Goal: Task Accomplishment & Management: Use online tool/utility

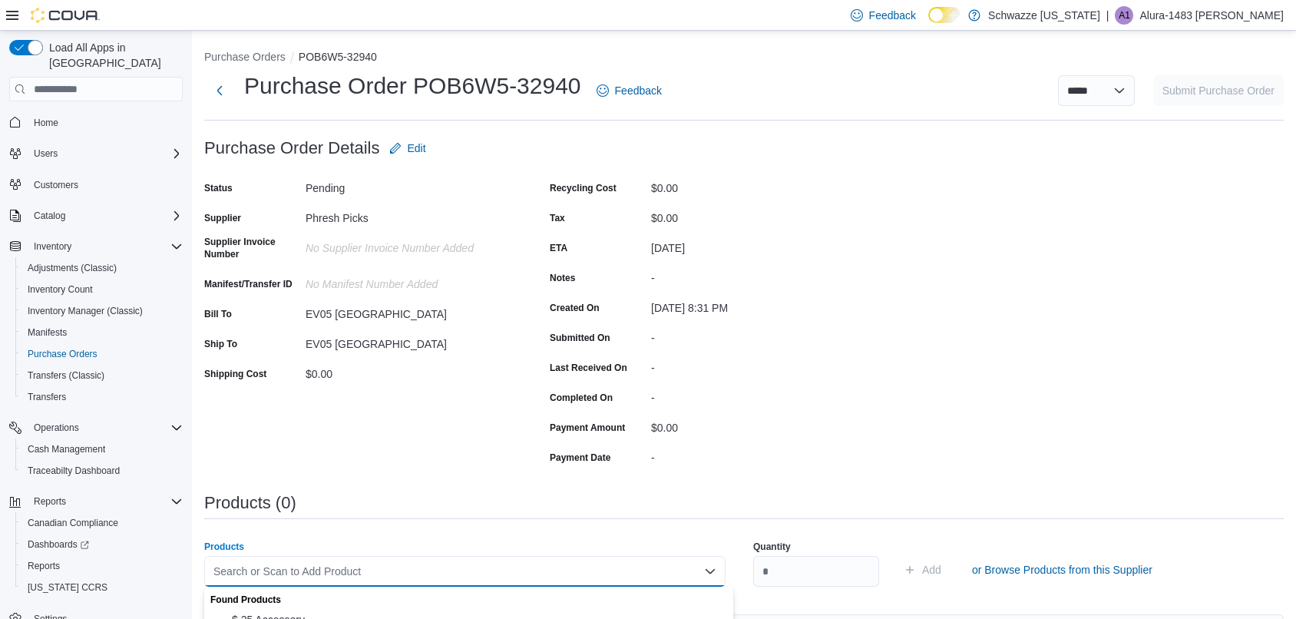
scroll to position [313, 0]
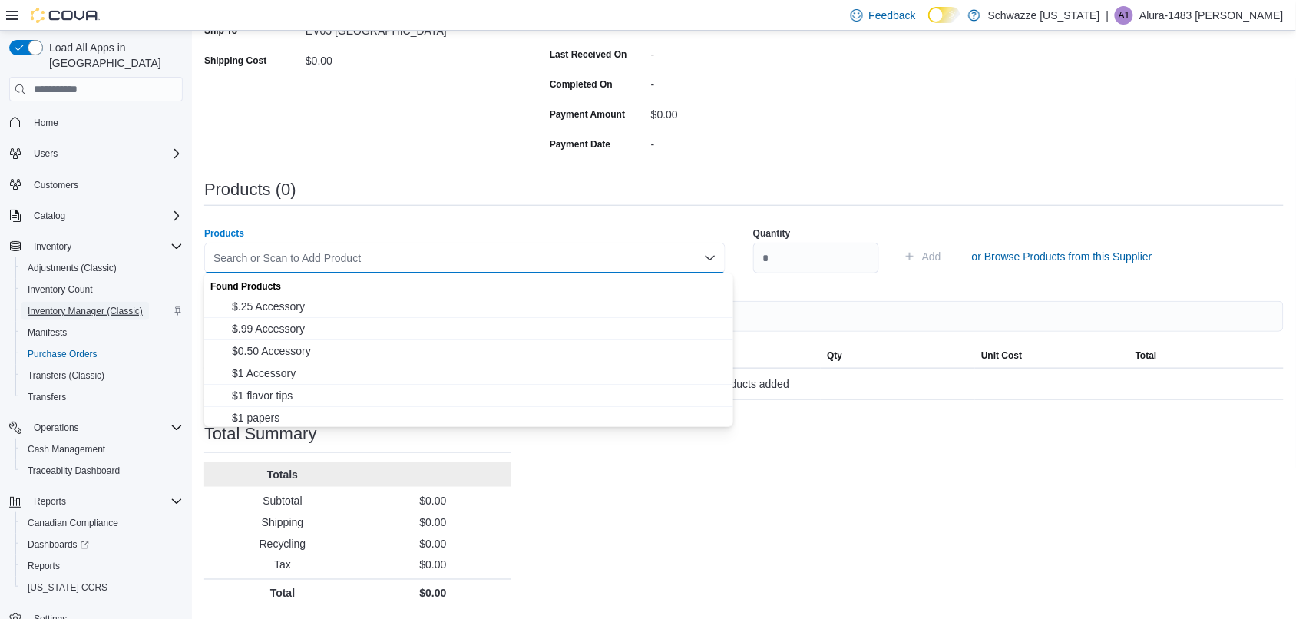
click at [59, 305] on span "Inventory Manager (Classic)" at bounding box center [85, 311] width 115 height 12
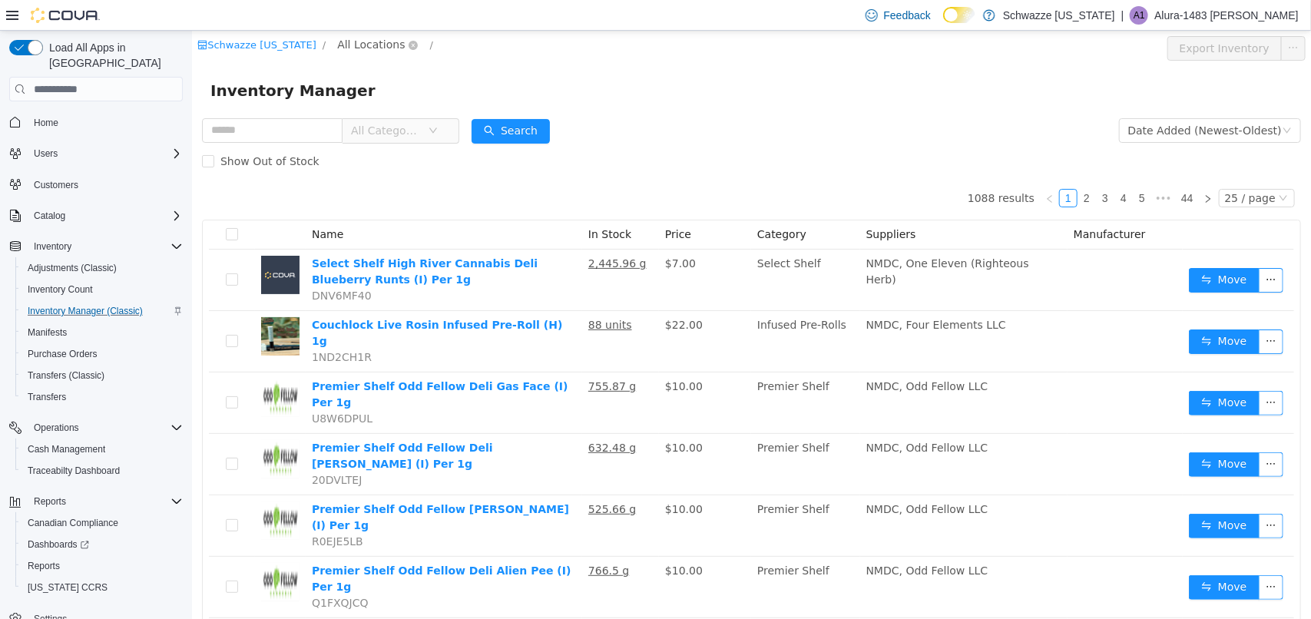
click at [353, 49] on span "All Locations" at bounding box center [370, 44] width 68 height 17
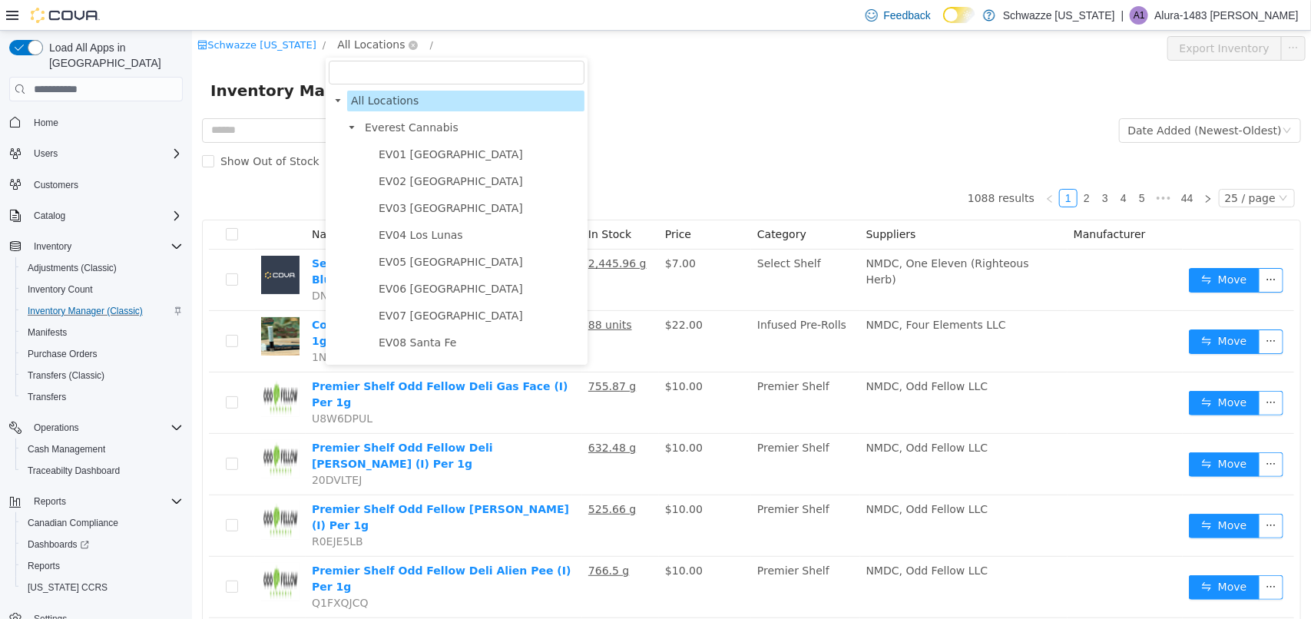
click at [353, 49] on span "All Locations" at bounding box center [370, 44] width 68 height 17
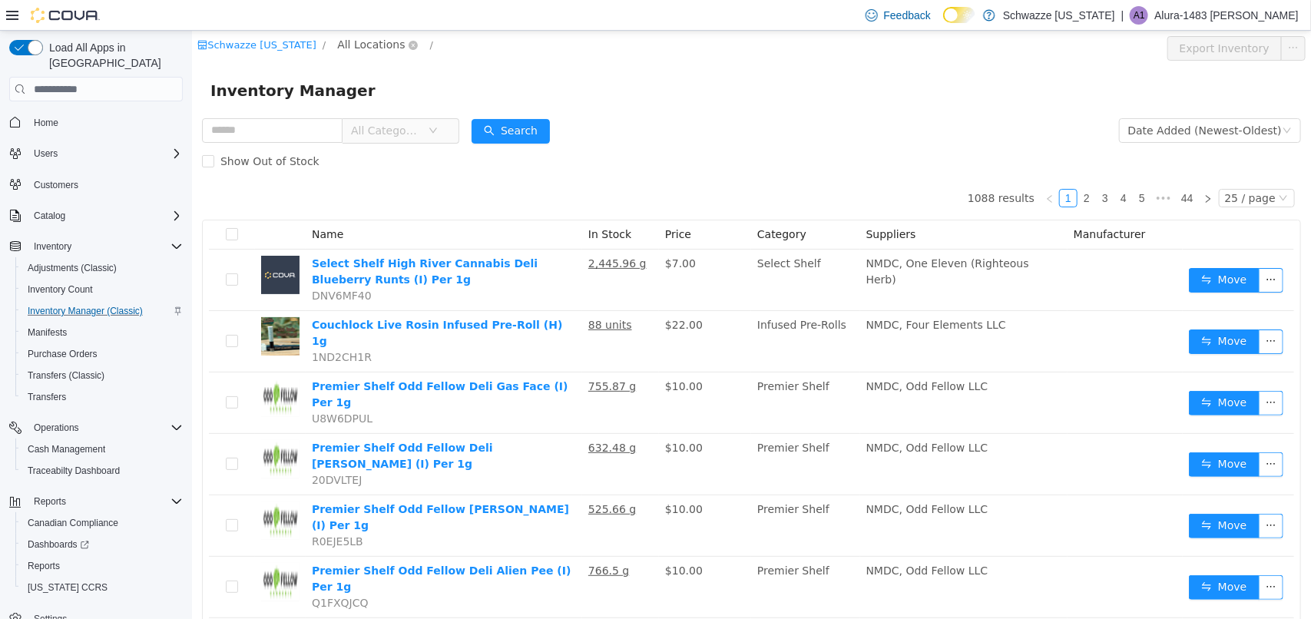
click at [350, 41] on span "All Locations" at bounding box center [370, 44] width 68 height 17
click at [825, 107] on div "Inventory Manager" at bounding box center [750, 90] width 1119 height 49
click at [376, 45] on span "All Locations" at bounding box center [370, 44] width 68 height 17
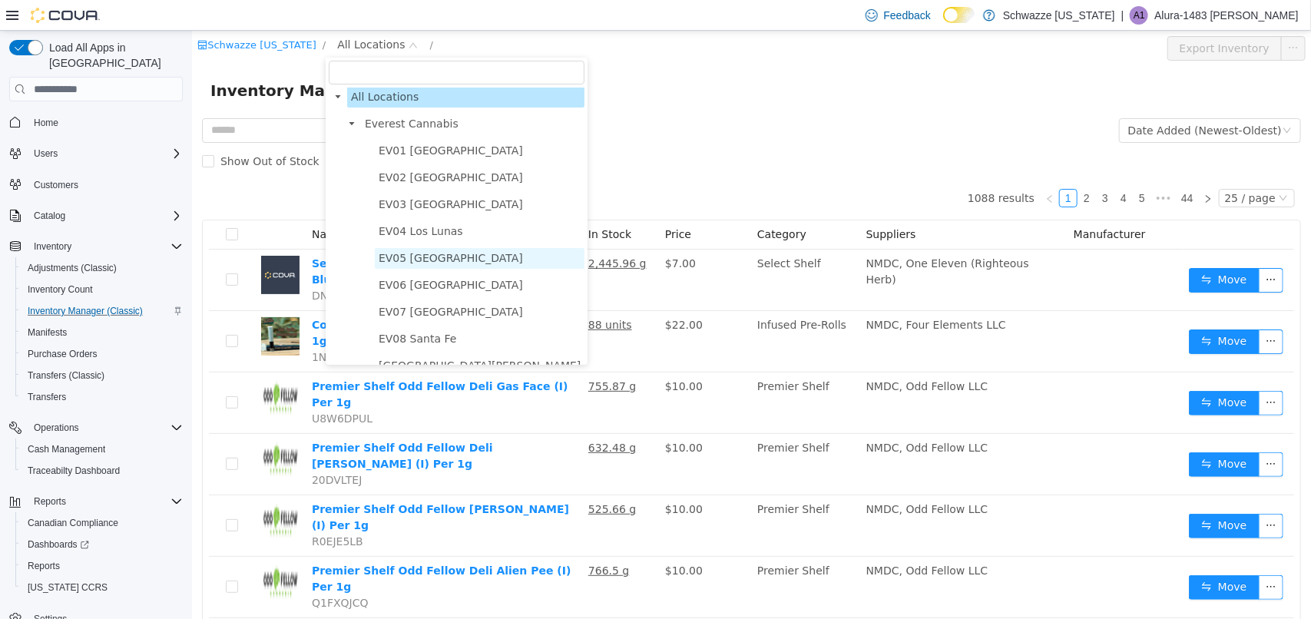
click at [407, 256] on span "EV05 [GEOGRAPHIC_DATA]" at bounding box center [450, 258] width 144 height 12
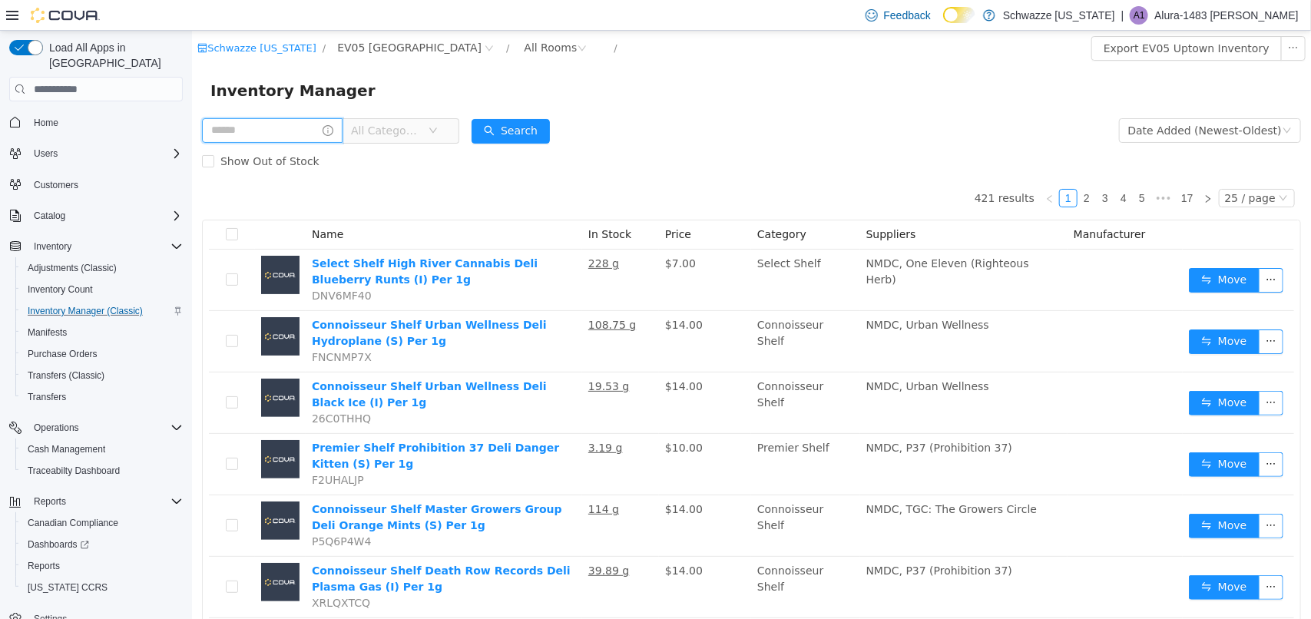
click at [307, 121] on input "text" at bounding box center [271, 130] width 141 height 25
click at [227, 136] on input "text" at bounding box center [271, 130] width 141 height 25
type input "******"
click at [545, 130] on button "Search" at bounding box center [524, 131] width 78 height 25
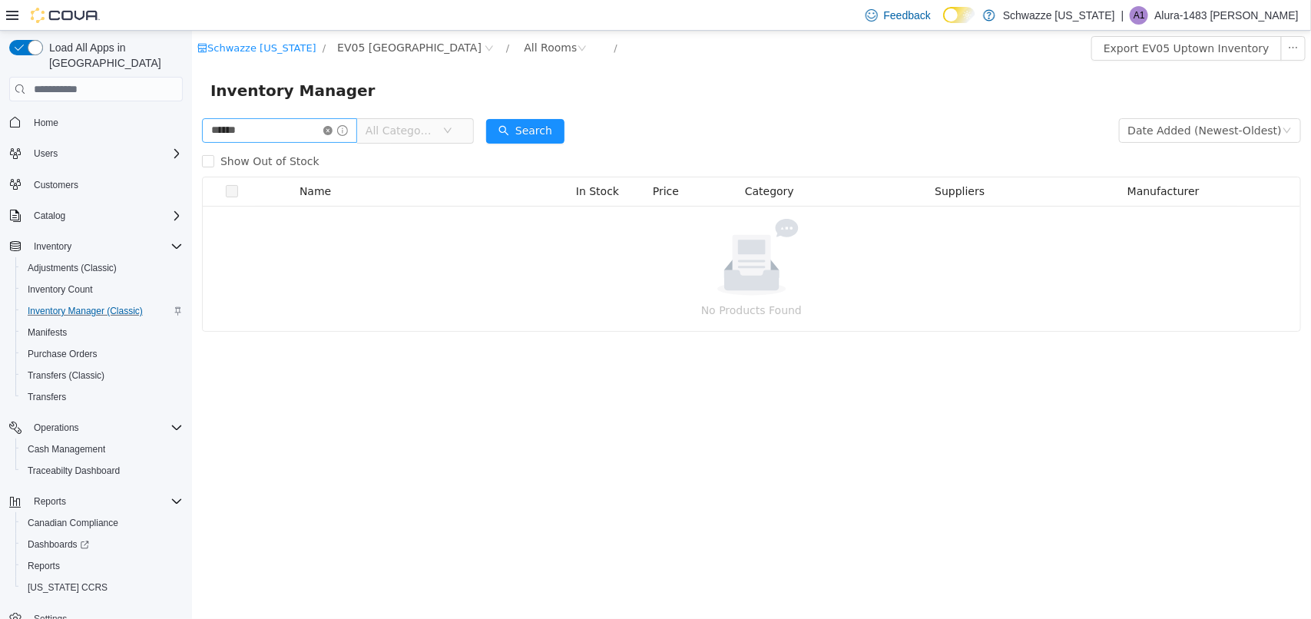
click at [332, 128] on icon "icon: close-circle" at bounding box center [326, 130] width 9 height 9
click at [306, 126] on input "text" at bounding box center [271, 130] width 141 height 25
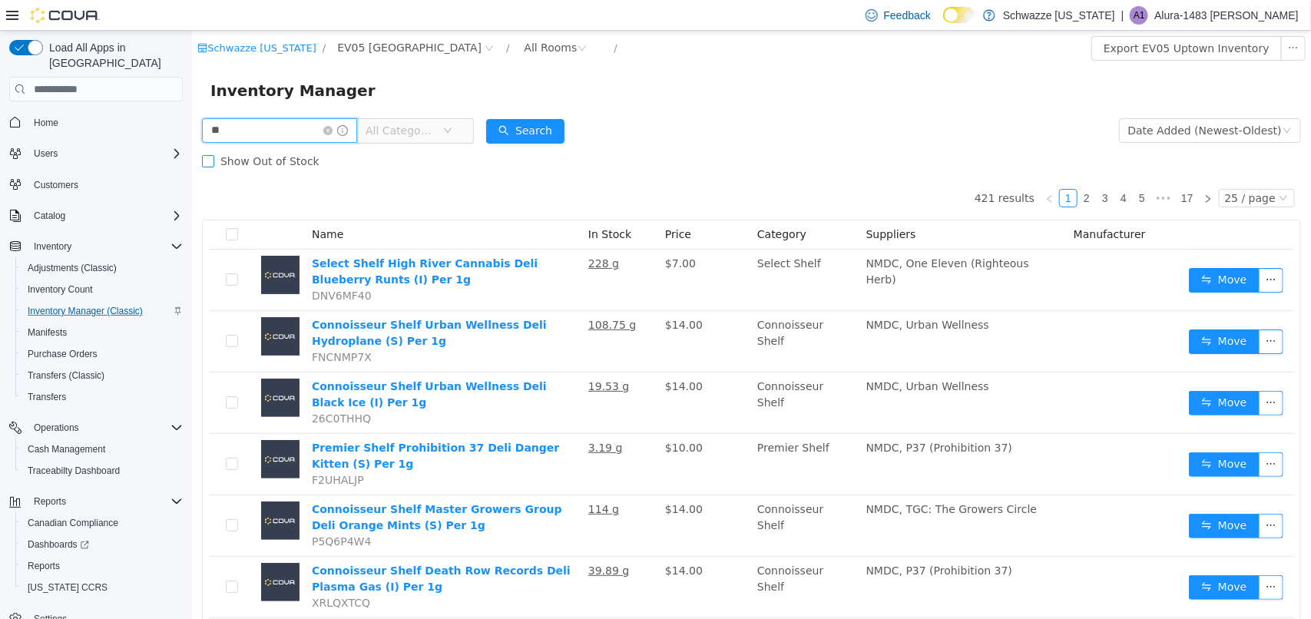
type input "*"
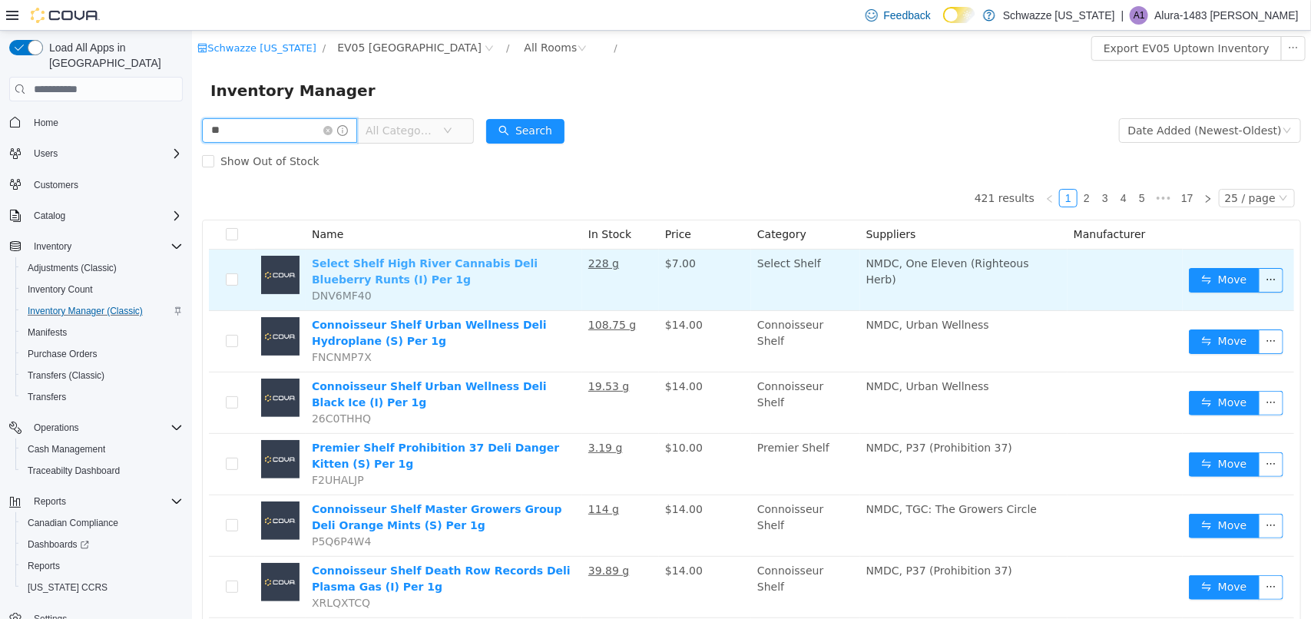
type input "********"
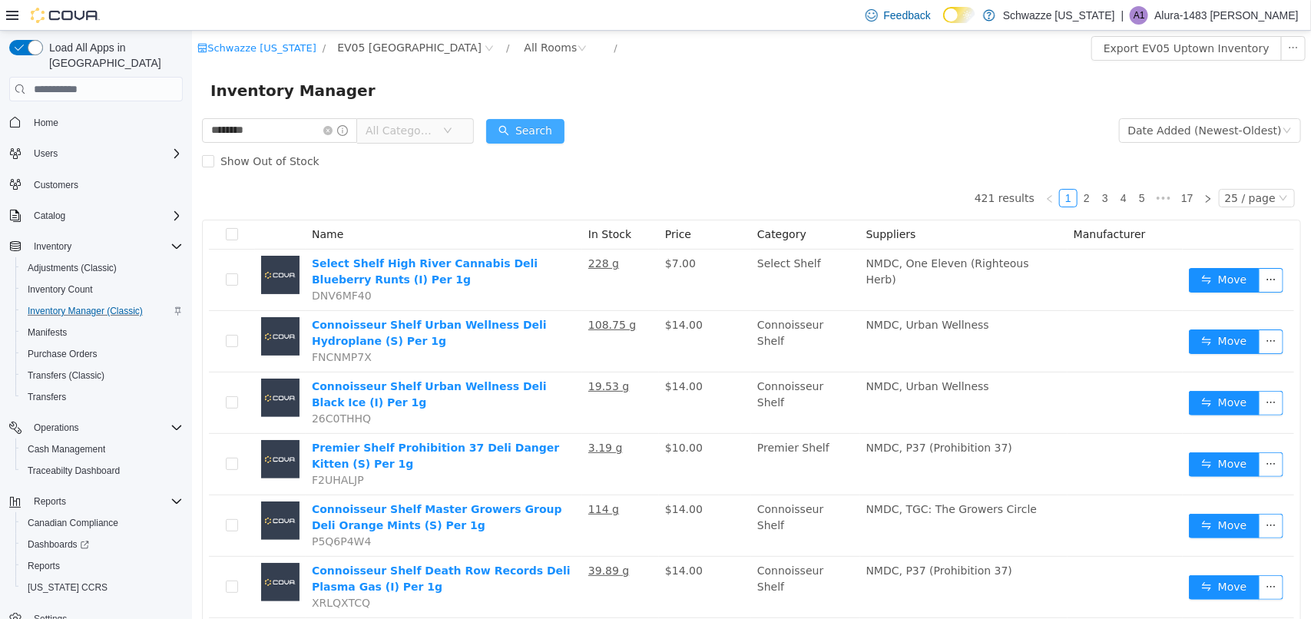
click at [529, 125] on button "Search" at bounding box center [524, 131] width 78 height 25
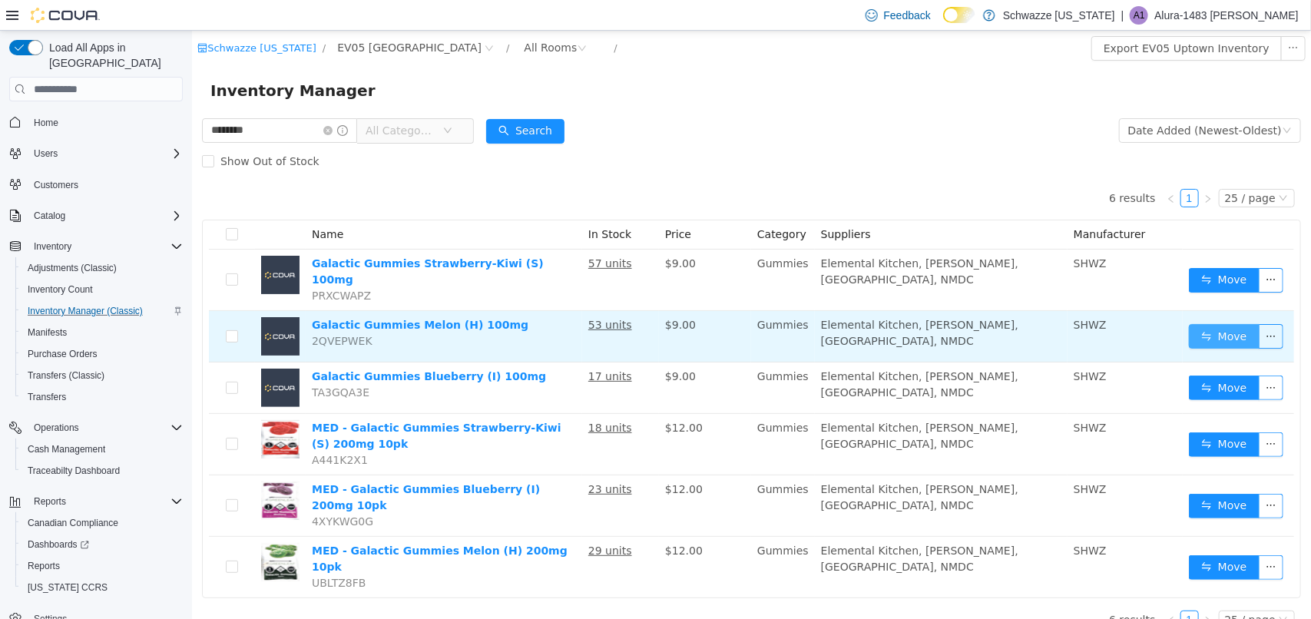
click at [1206, 324] on button "Move" at bounding box center [1223, 336] width 71 height 25
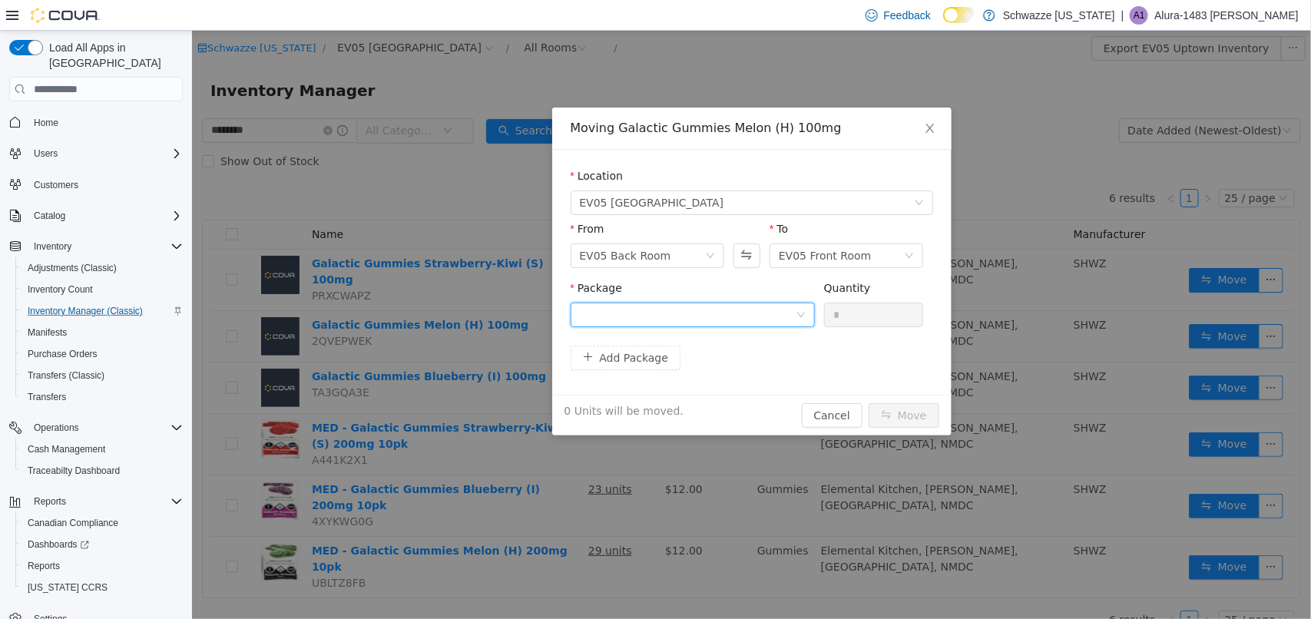
click at [810, 316] on div at bounding box center [692, 315] width 244 height 25
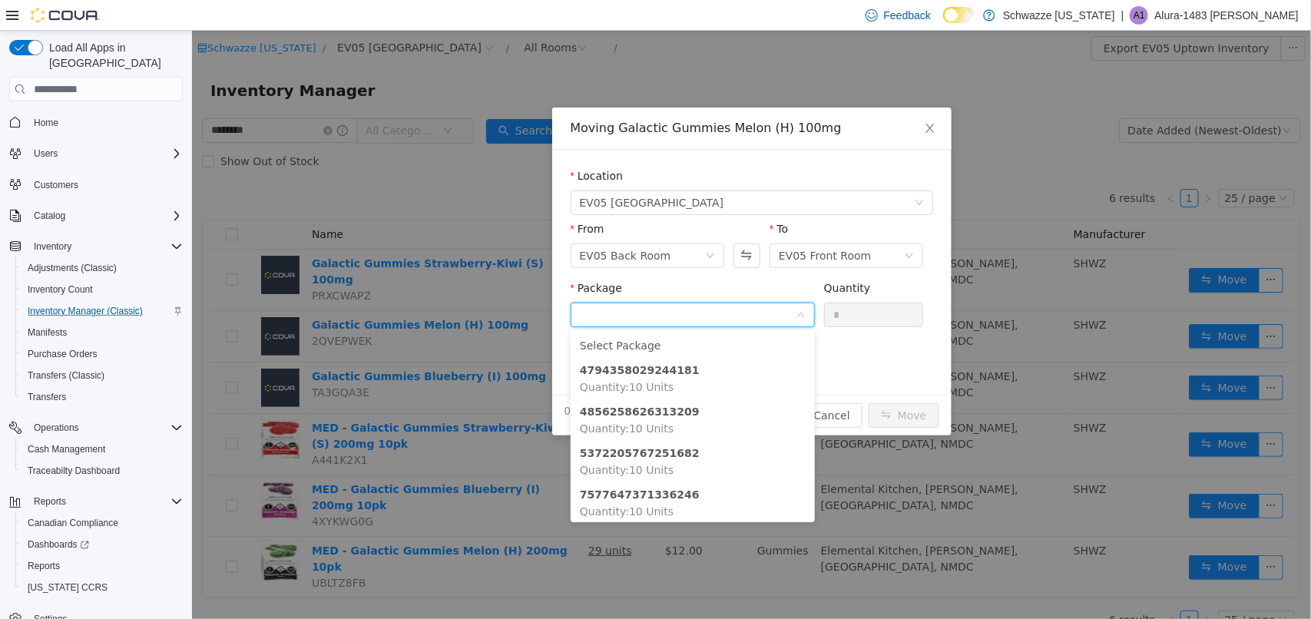
click form "Location EV05 Uptown From EV05 Back Room To EV05 Front Room Package Quantity * …"
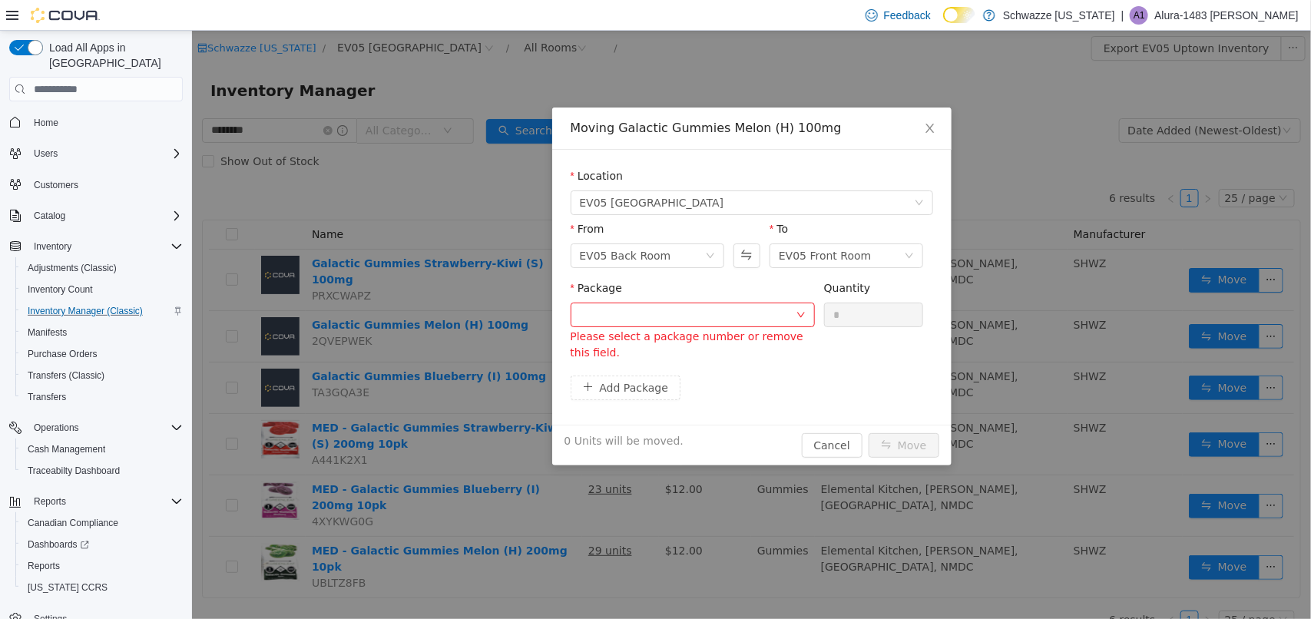
click at [687, 389] on div "Add Package" at bounding box center [751, 387] width 362 height 25
click at [418, 332] on div "Moving Galactic Gummies Melon (H) 100mg Location EV05 Uptown From EV05 Back Roo…" at bounding box center [750, 325] width 1119 height 588
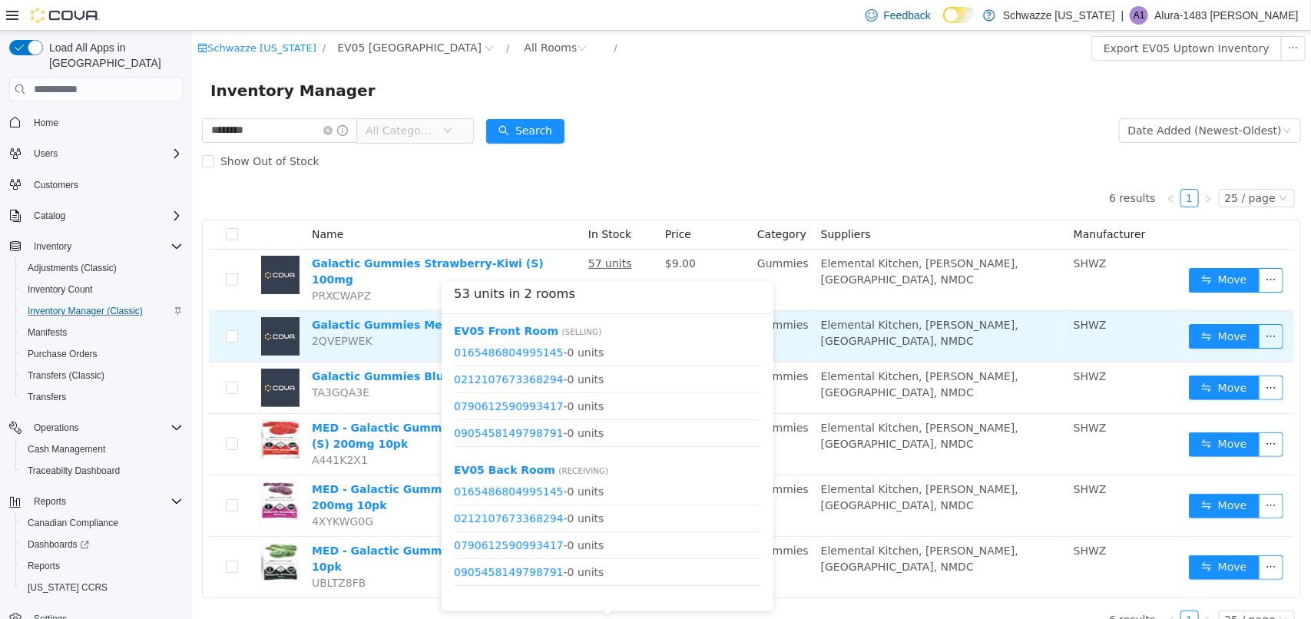
click at [594, 313] on body "Schwazze [US_STATE] / EV05 Uptown / All Rooms / Export EV05 Uptown Inventory In…" at bounding box center [750, 325] width 1119 height 588
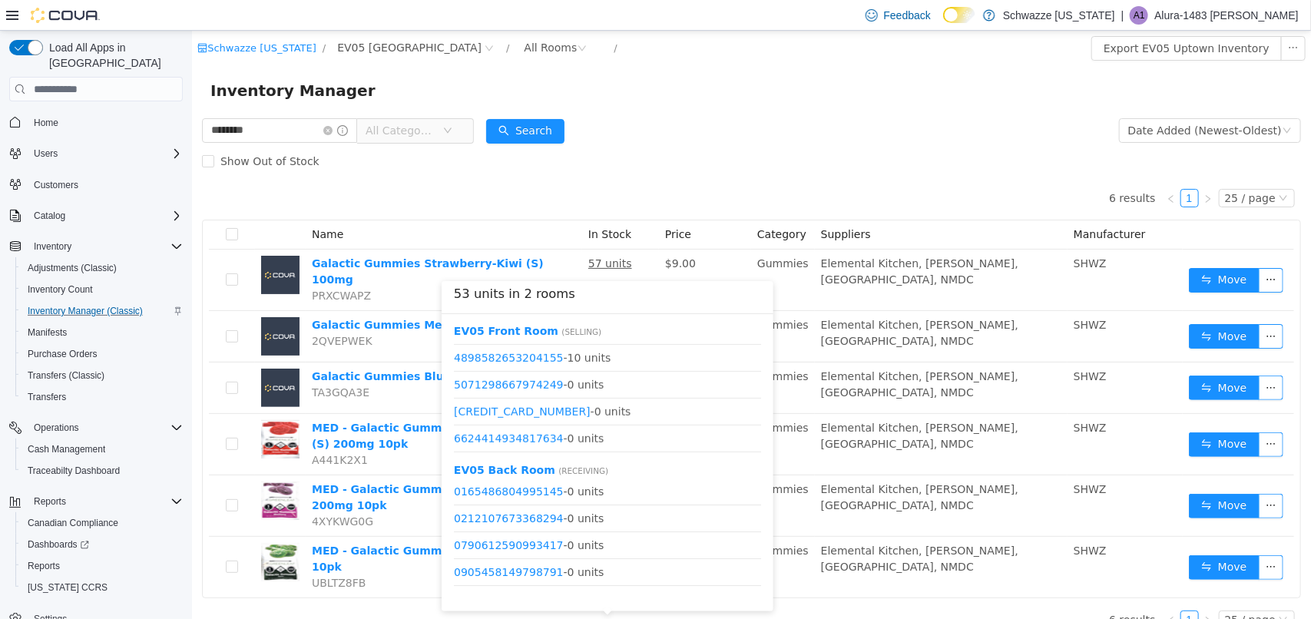
scroll to position [432, 0]
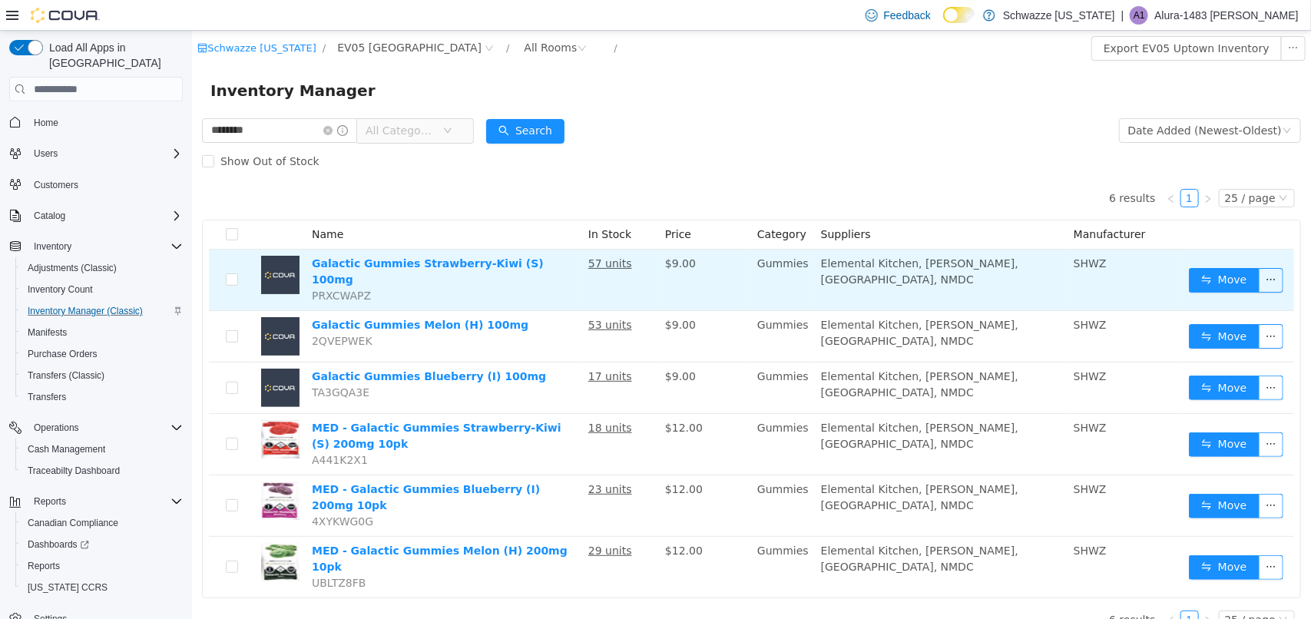
click at [611, 257] on u "57 units" at bounding box center [609, 263] width 44 height 12
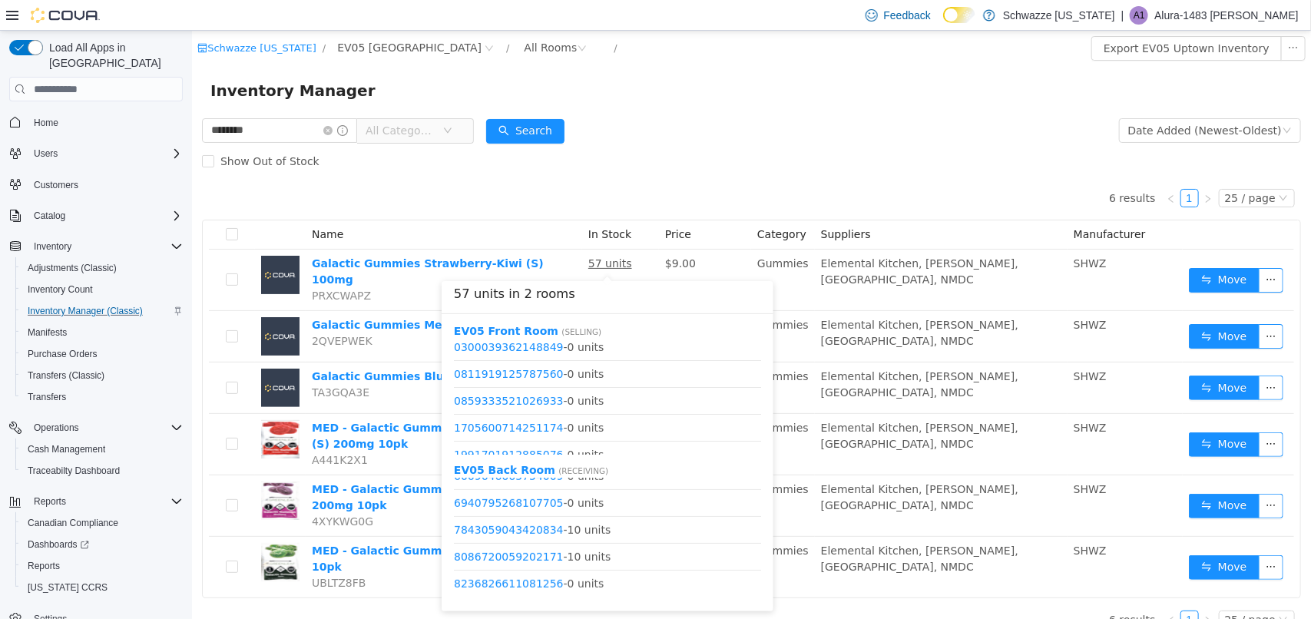
scroll to position [0, 0]
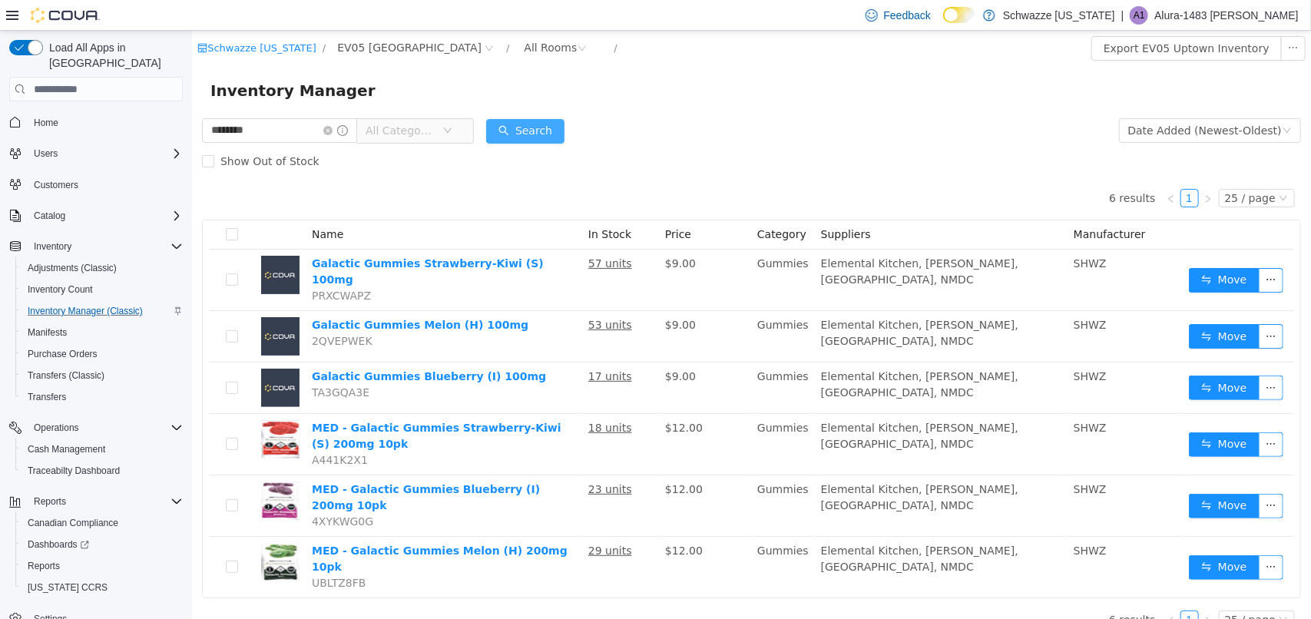
click at [529, 141] on button "Search" at bounding box center [524, 131] width 78 height 25
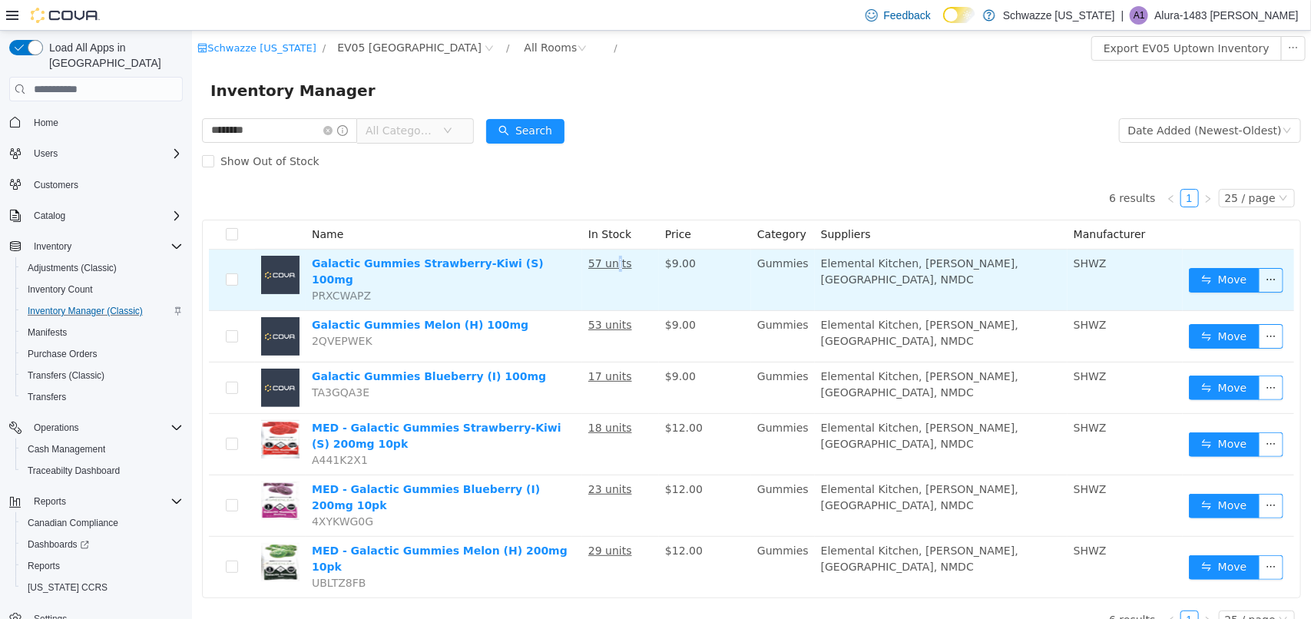
click at [617, 269] on u "57 units" at bounding box center [609, 263] width 44 height 12
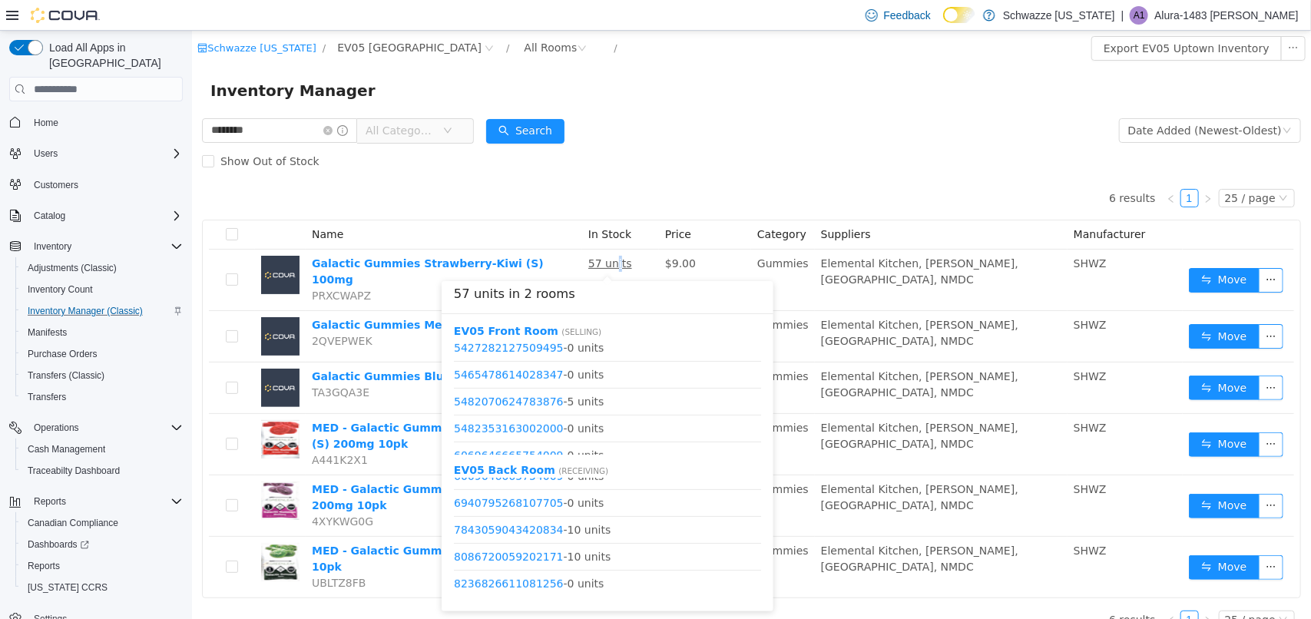
scroll to position [432, 0]
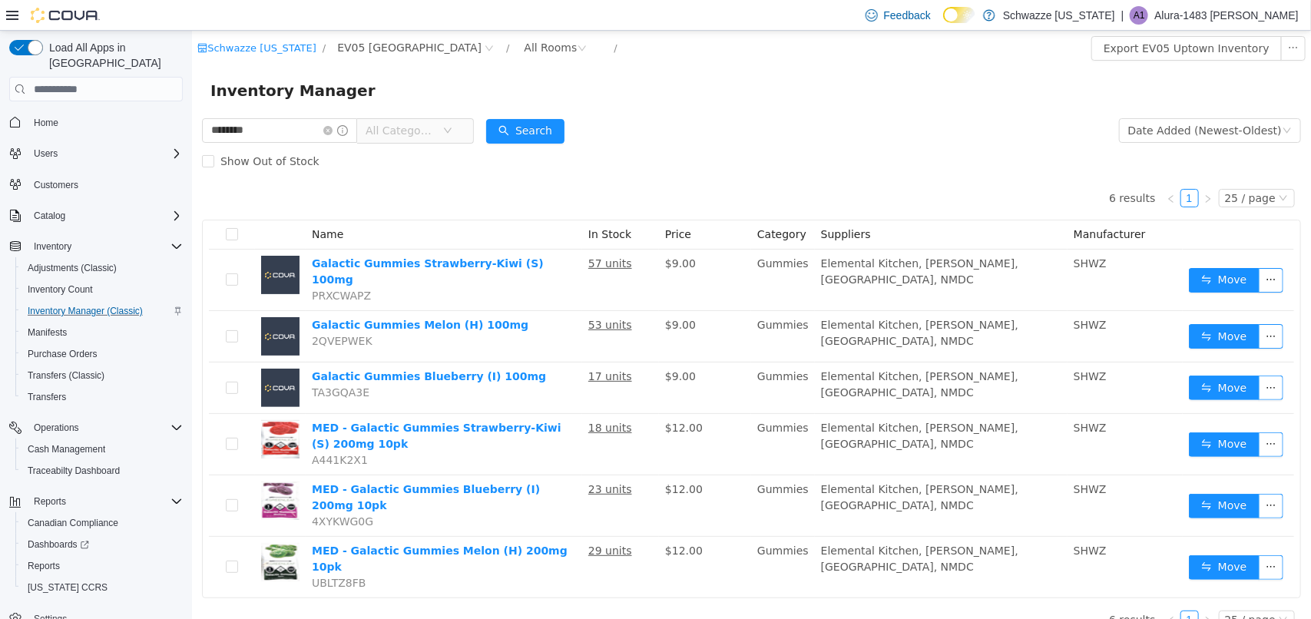
click at [645, 153] on div "Show Out of Stock" at bounding box center [750, 161] width 1099 height 31
drag, startPoint x: 645, startPoint y: 151, endPoint x: 784, endPoint y: 620, distance: 488.5
click at [784, 618] on html "Schwazze [US_STATE] / EV05 Uptown / All Rooms / Export EV05 Uptown Inventory In…" at bounding box center [750, 325] width 1119 height 588
